Goal: Navigation & Orientation: Find specific page/section

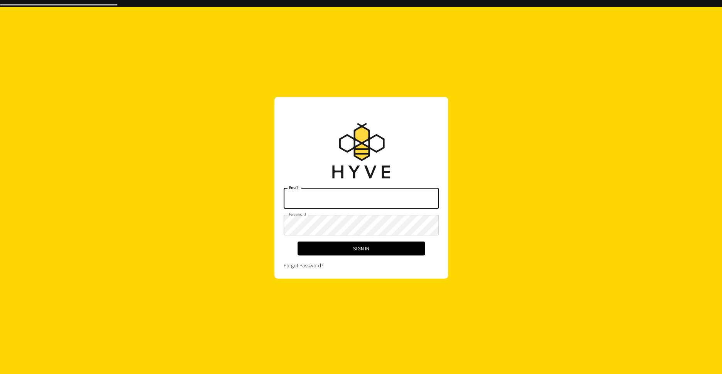
type input "[EMAIL_ADDRESS][TECHNICAL_ID][DOMAIN_NAME]"
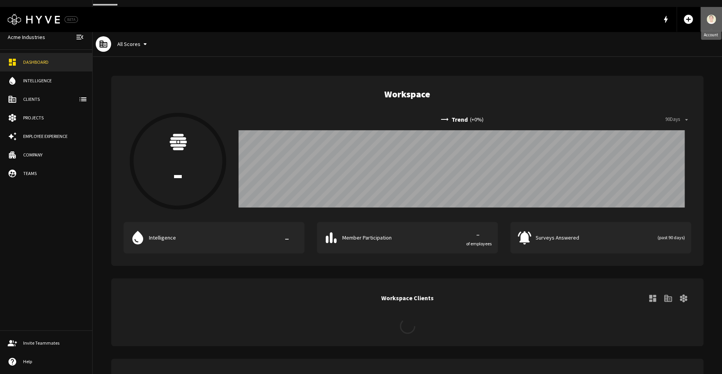
click at [714, 15] on img "Account" at bounding box center [711, 19] width 9 height 9
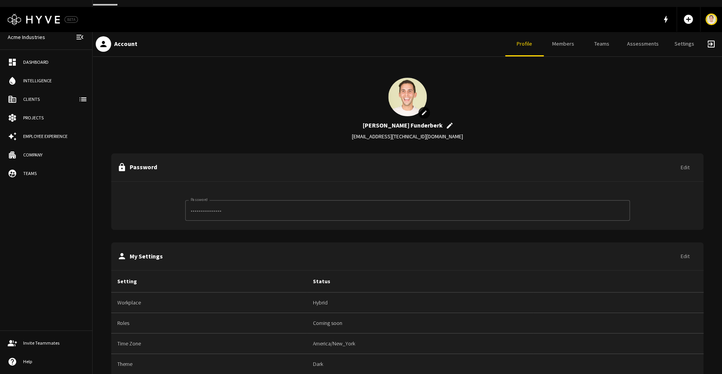
click at [55, 155] on div "Company" at bounding box center [53, 154] width 61 height 7
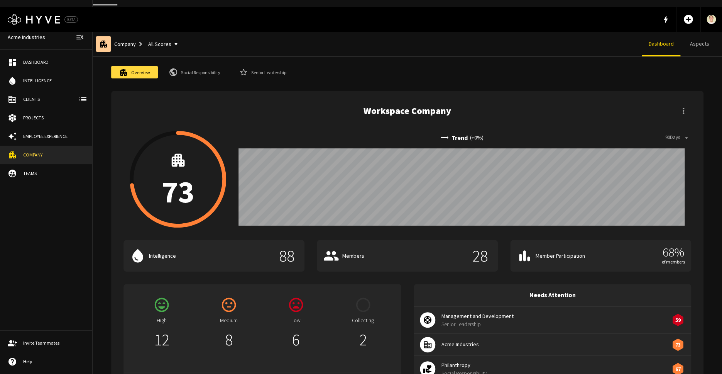
click at [15, 60] on icon at bounding box center [12, 62] width 7 height 7
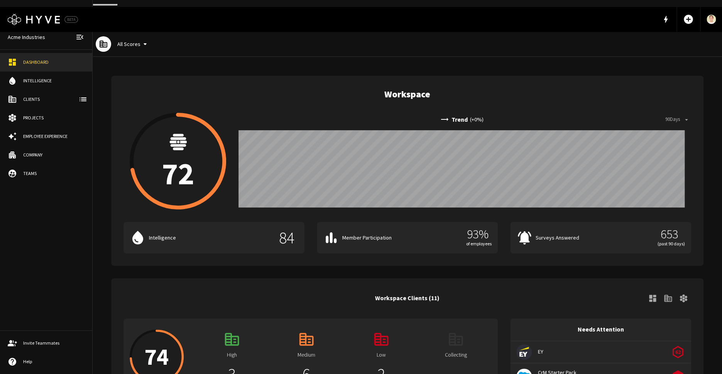
click at [254, 32] on div "All Scores" at bounding box center [407, 44] width 629 height 25
